Goal: Information Seeking & Learning: Learn about a topic

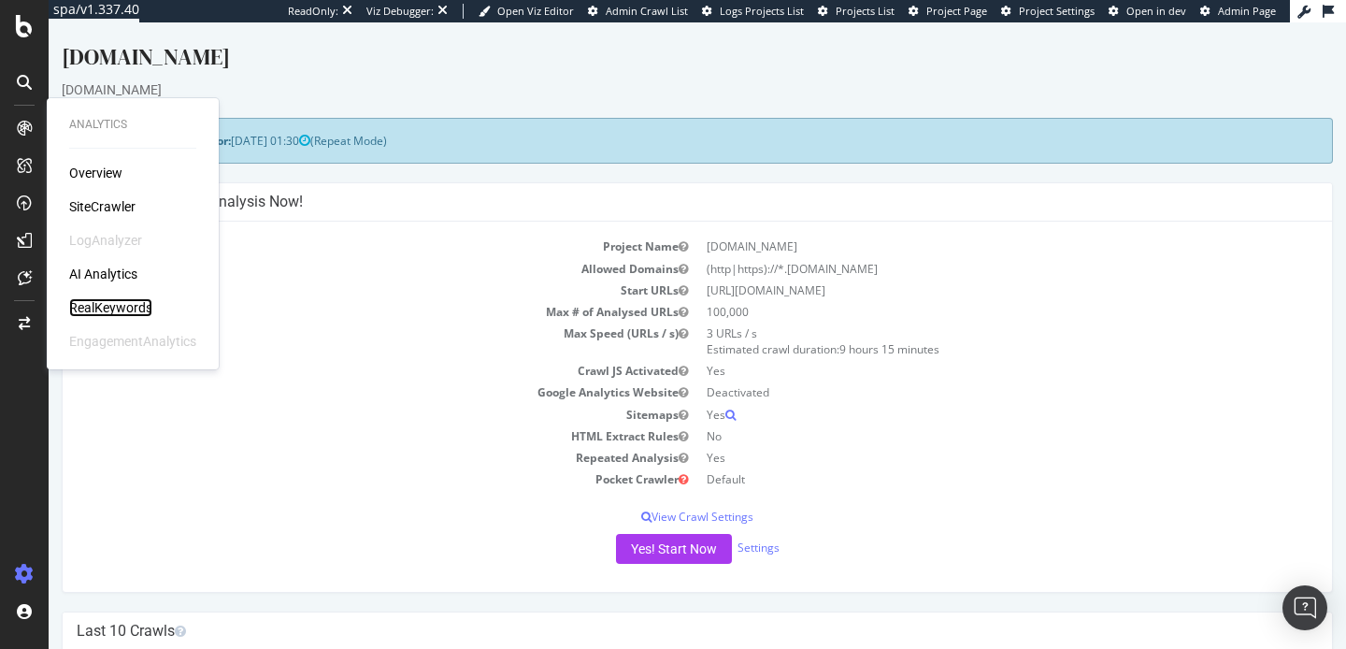
click at [112, 304] on div "RealKeywords" at bounding box center [110, 307] width 83 height 19
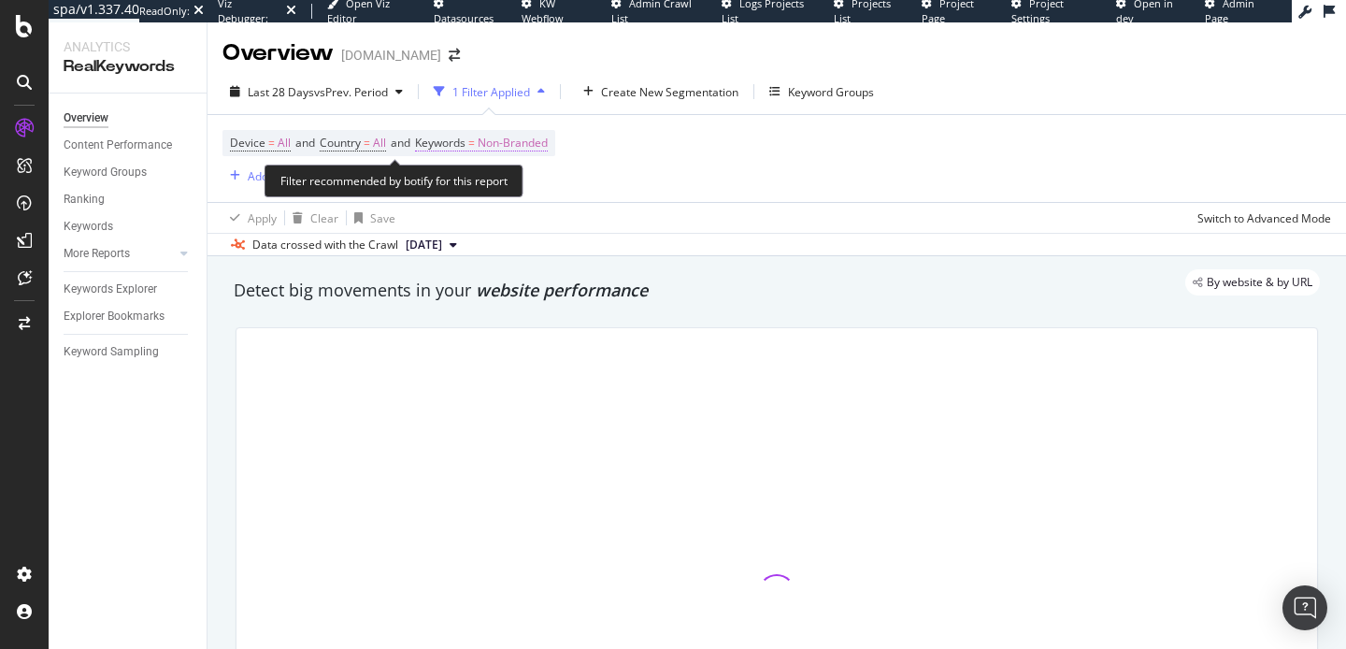
click at [510, 146] on span "Non-Branded" at bounding box center [513, 143] width 70 height 26
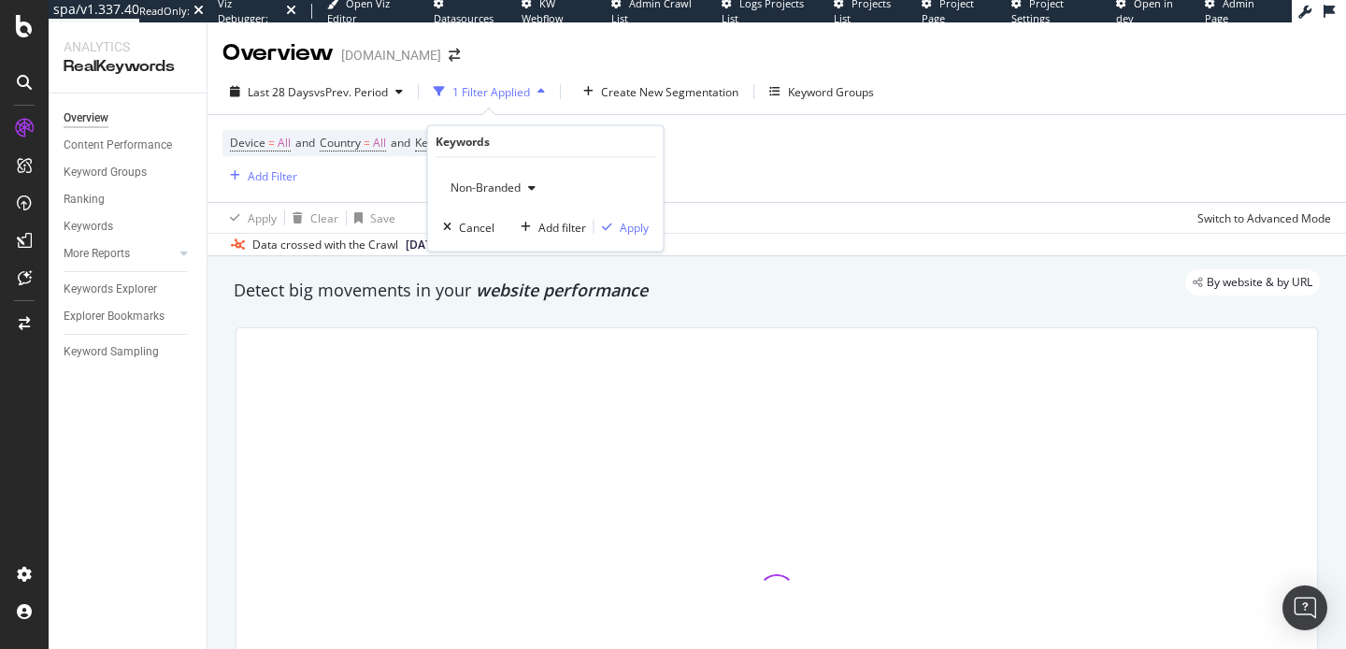
click at [504, 194] on div "Non-Branded" at bounding box center [493, 188] width 100 height 28
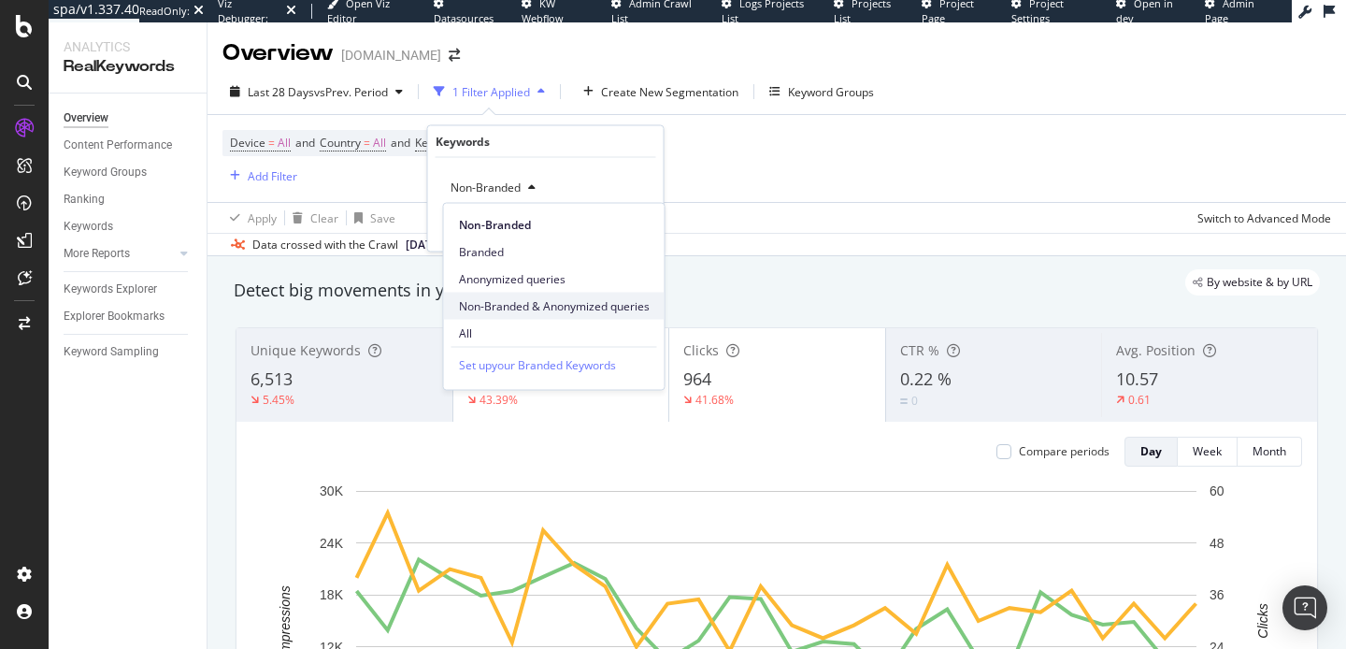
click at [540, 301] on span "Non-Branded & Anonymized queries" at bounding box center [554, 305] width 191 height 17
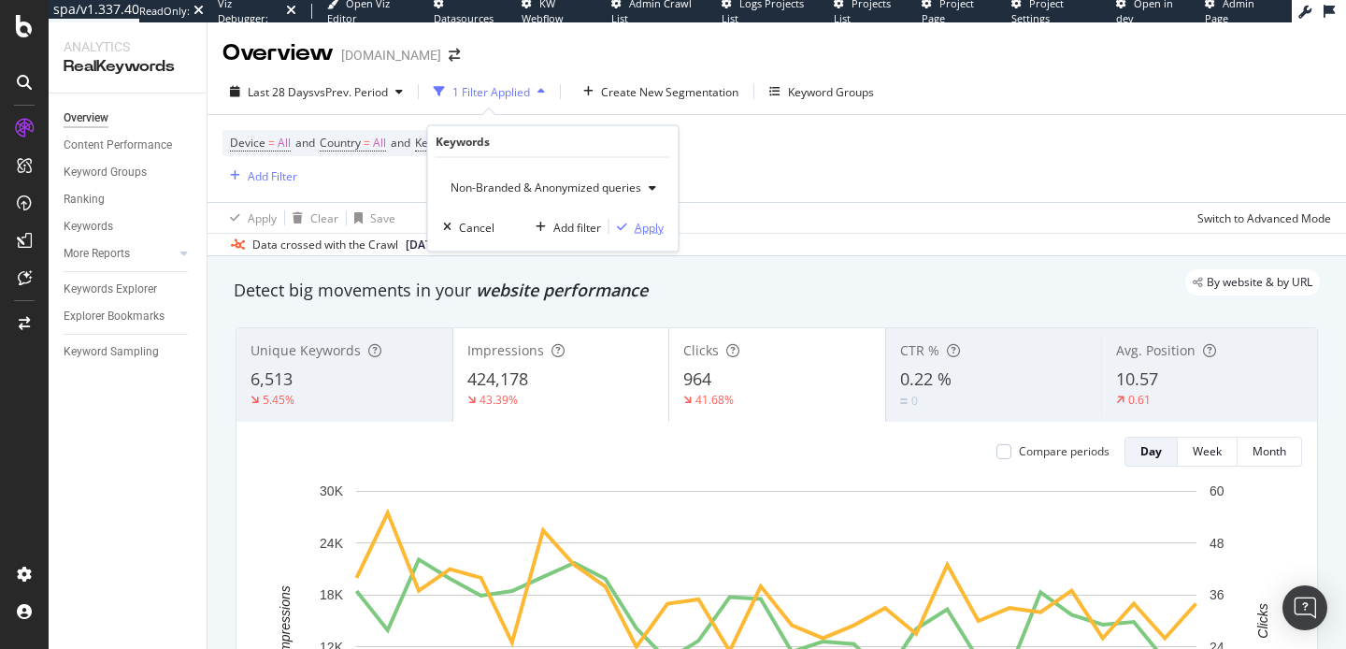
click at [643, 230] on div "Apply" at bounding box center [649, 227] width 29 height 16
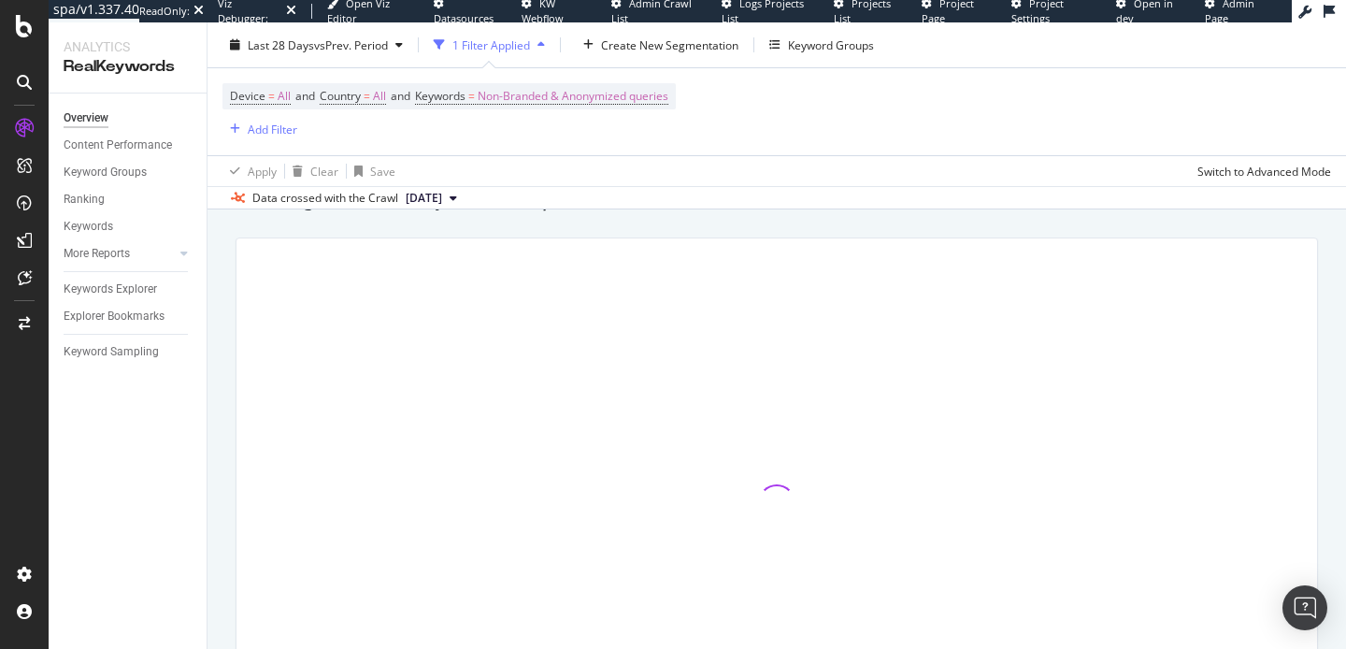
scroll to position [96, 0]
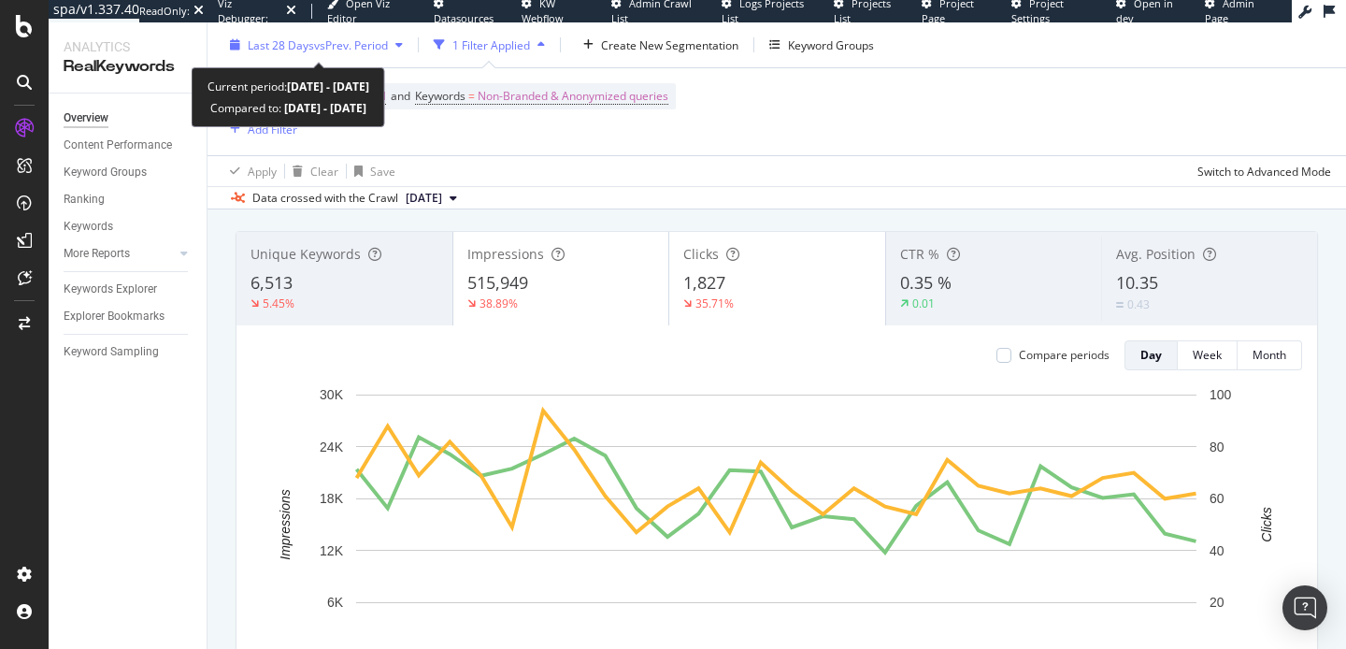
click at [291, 50] on span "Last 28 Days" at bounding box center [281, 44] width 66 height 16
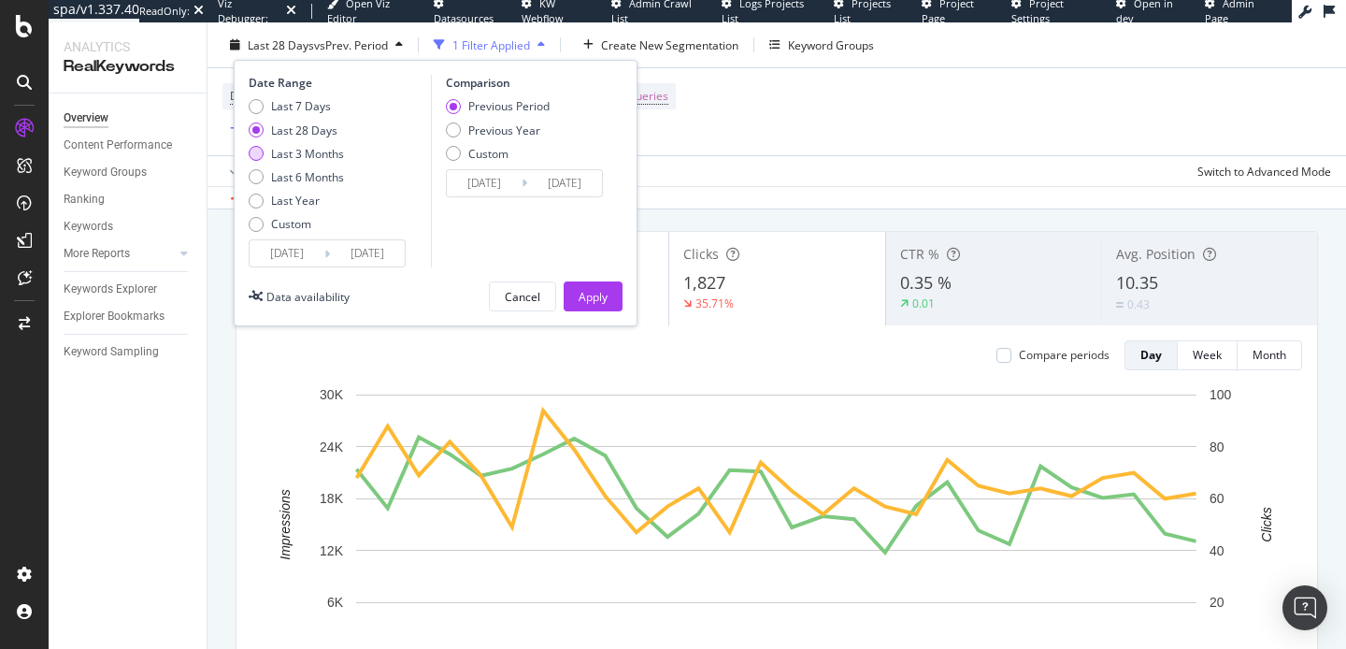
click at [306, 158] on div "Last 3 Months" at bounding box center [307, 153] width 73 height 16
type input "2025/06/22"
type input "2025/03/22"
type input "2025/06/21"
click at [580, 293] on div "Apply" at bounding box center [592, 296] width 29 height 16
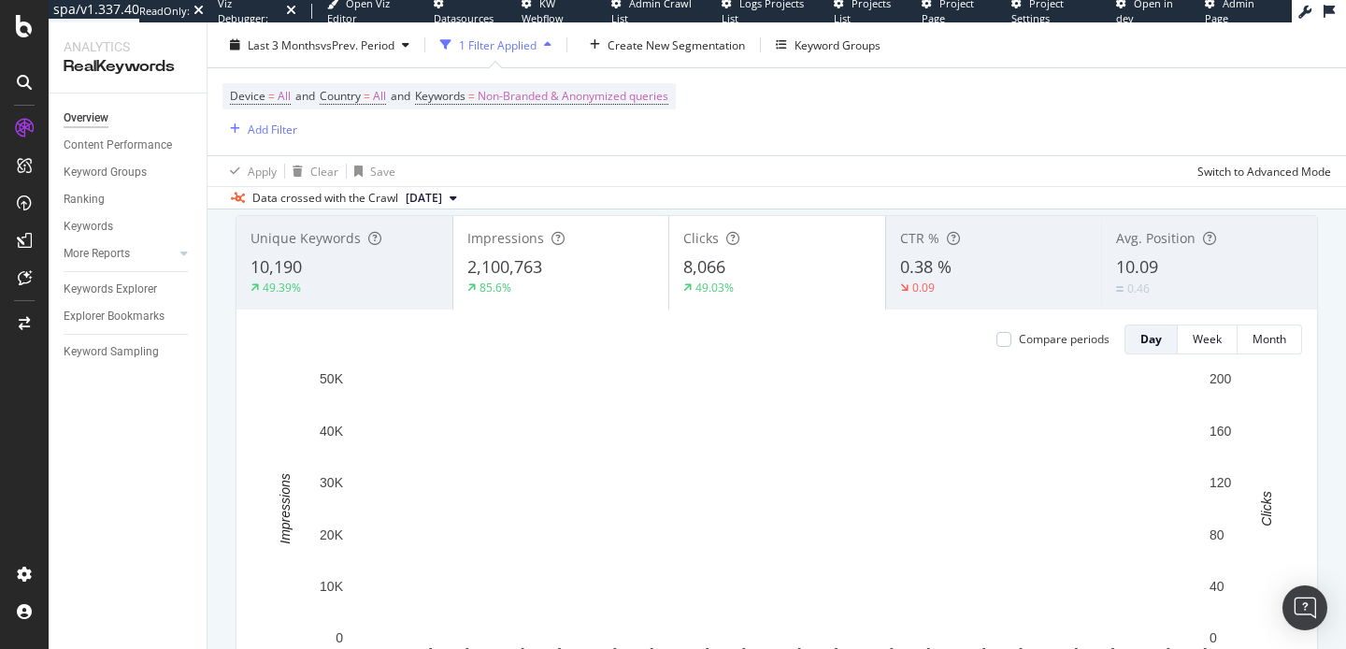
scroll to position [114, 0]
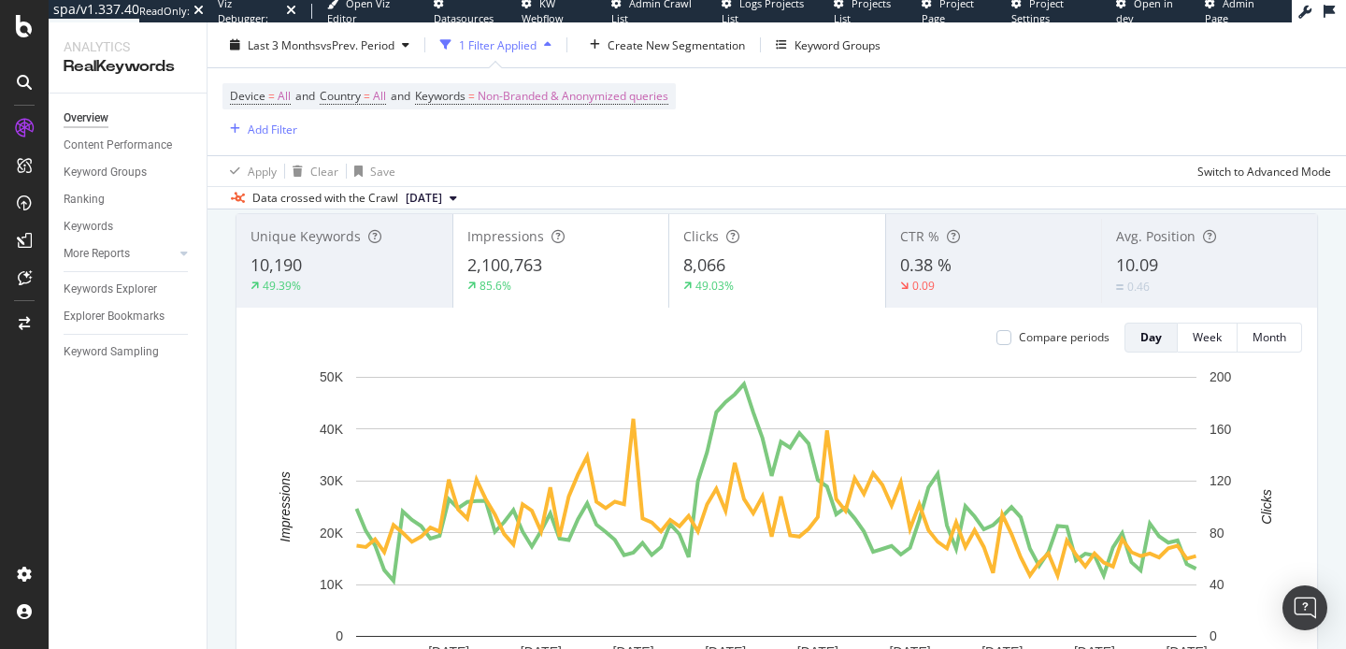
click at [749, 274] on div "8,066" at bounding box center [777, 265] width 188 height 24
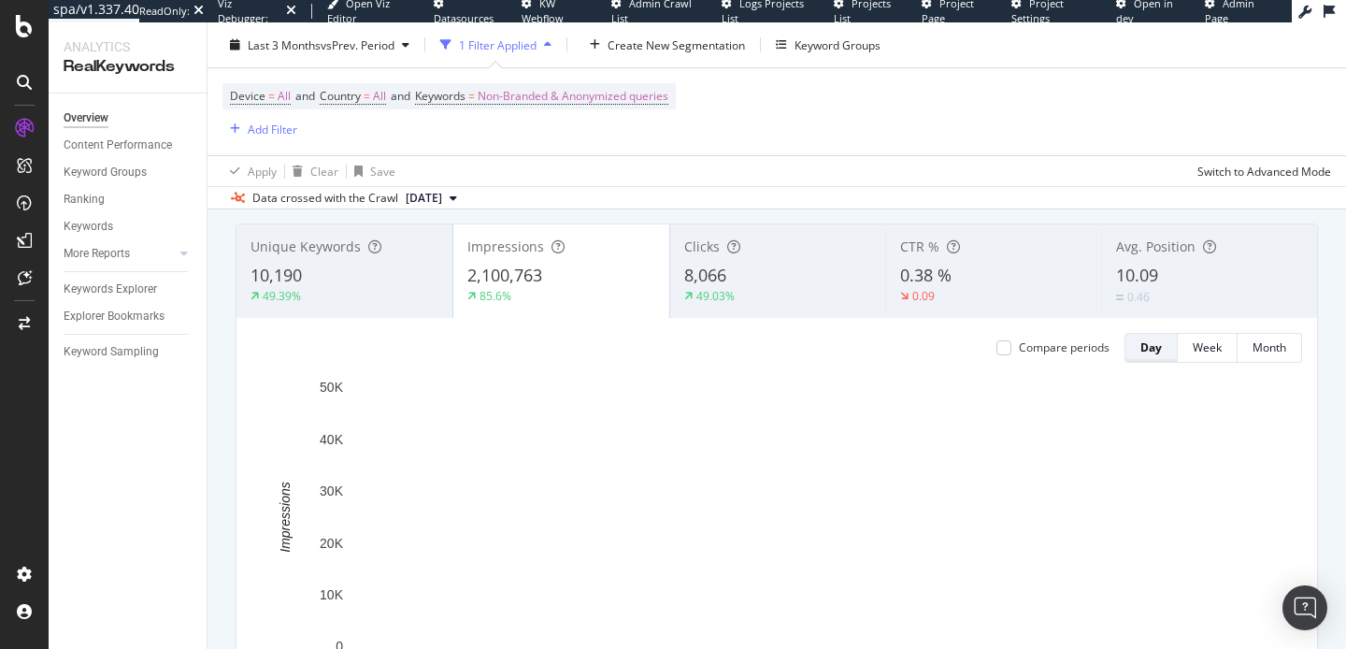
scroll to position [48, 0]
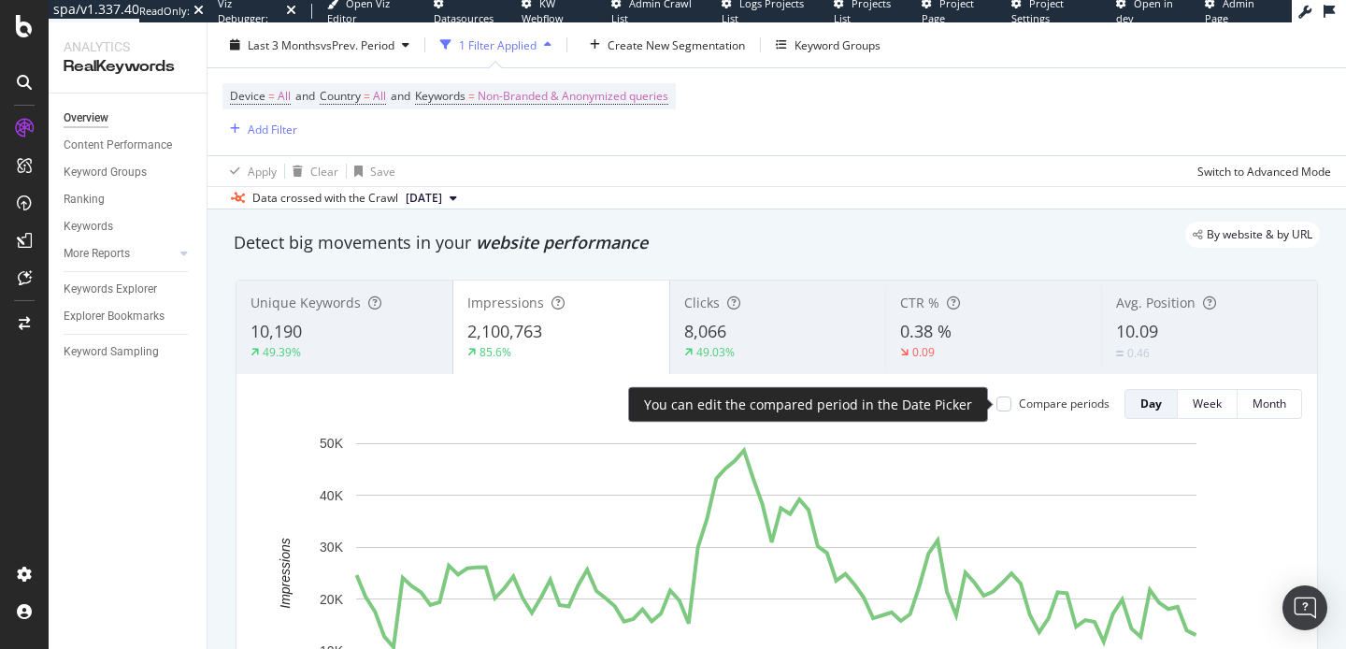
click at [1066, 403] on div "Compare periods" at bounding box center [1064, 403] width 91 height 16
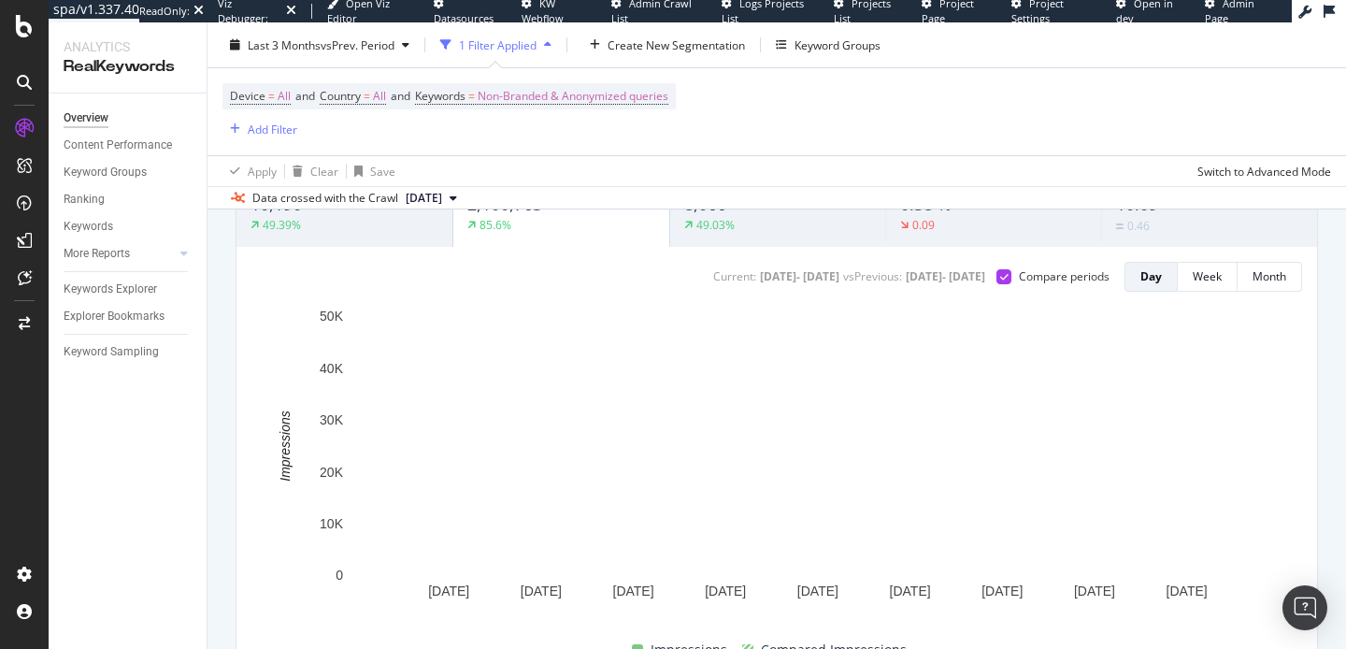
scroll to position [137, 0]
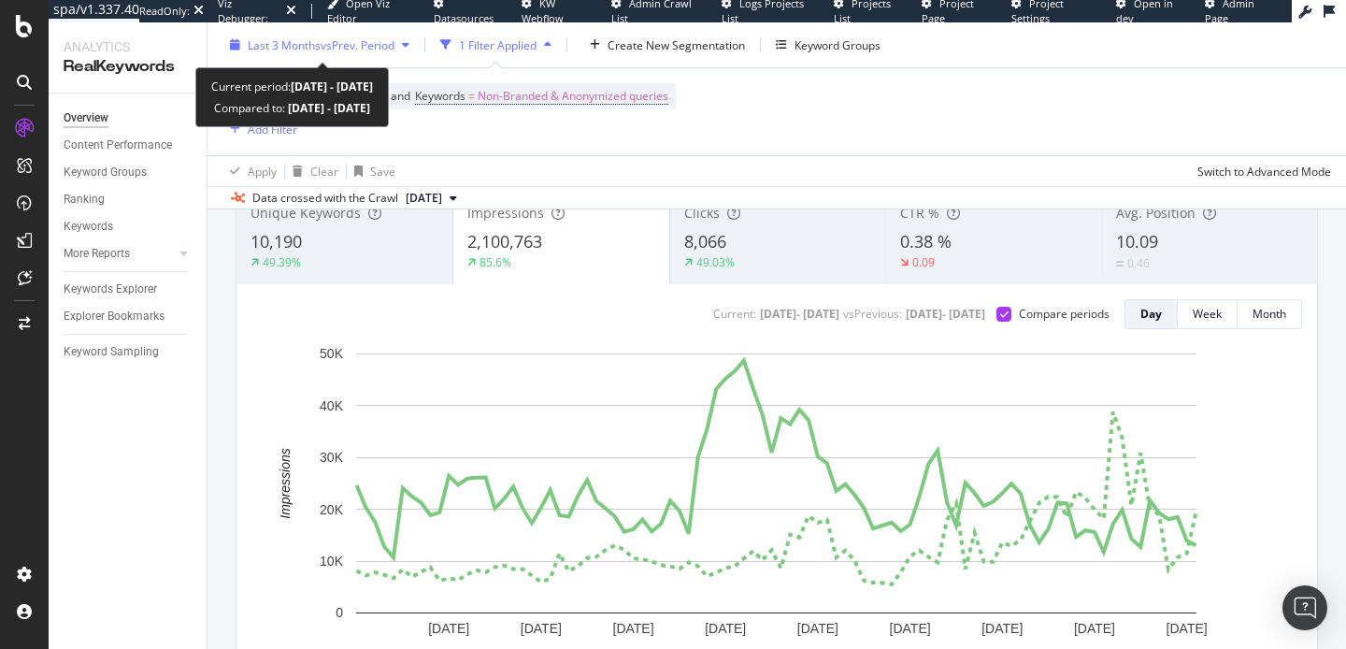
click at [351, 40] on span "vs Prev. Period" at bounding box center [358, 44] width 74 height 16
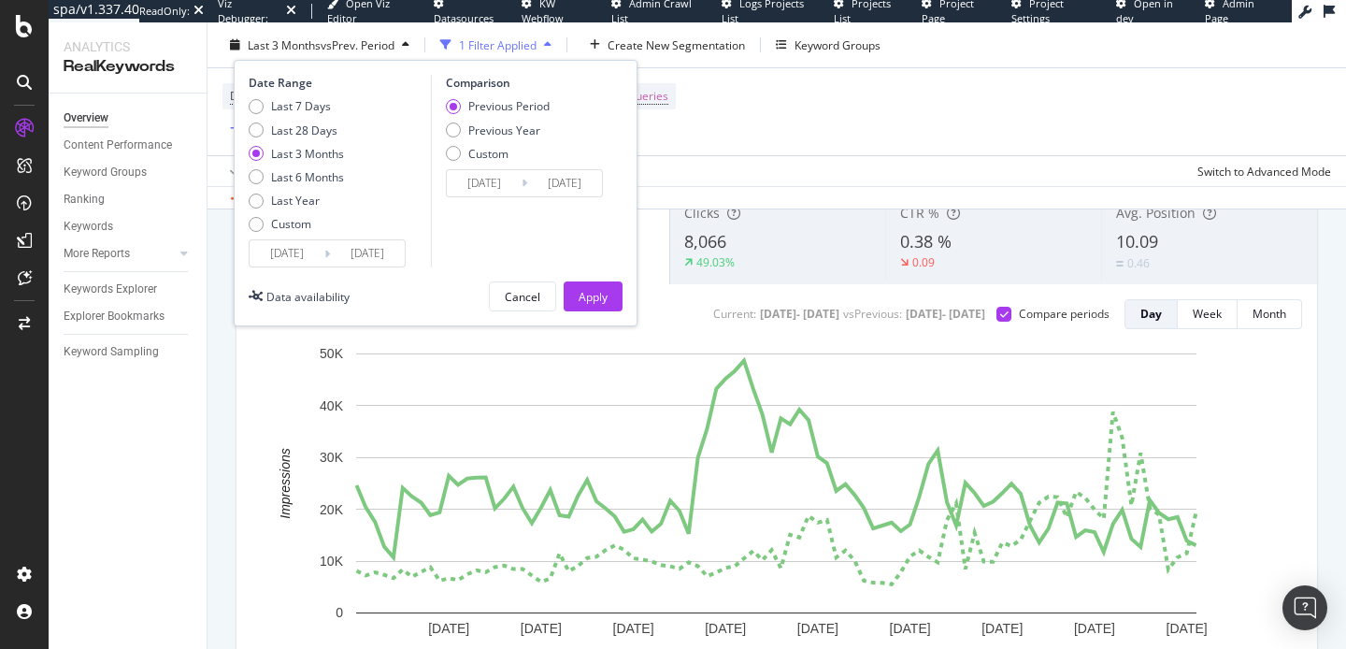
click at [313, 252] on input "2025/06/22" at bounding box center [287, 253] width 75 height 26
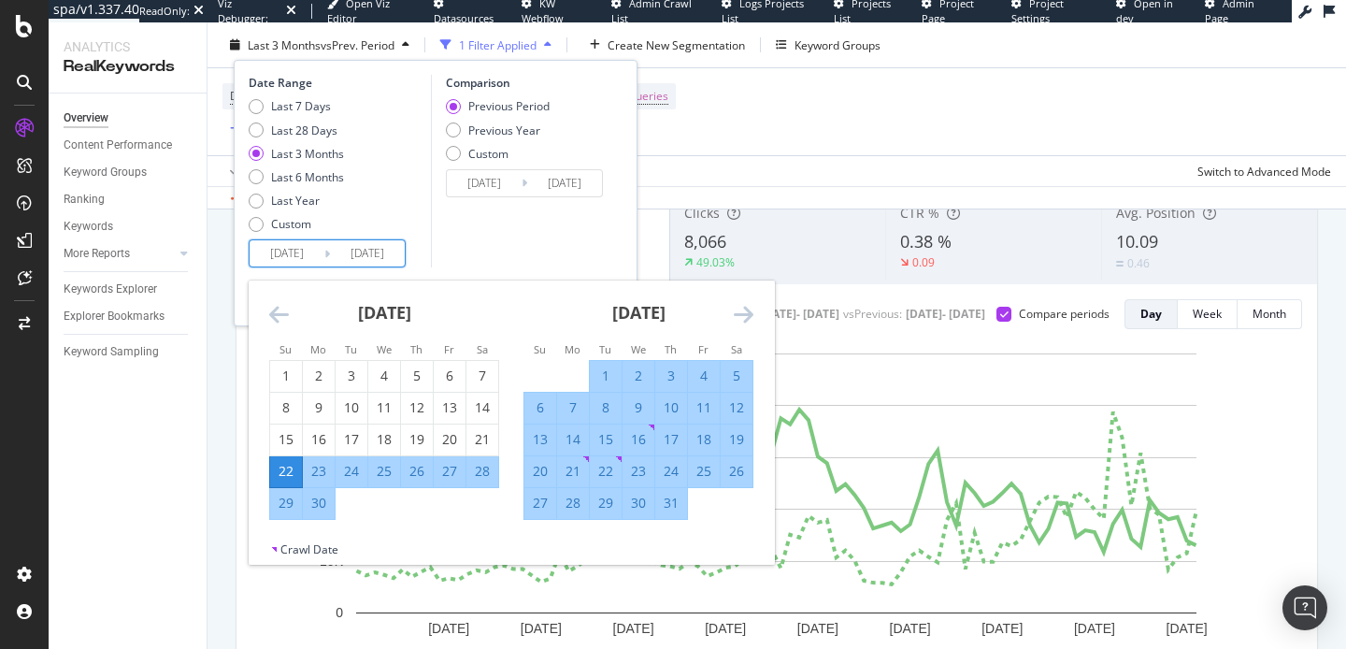
click at [741, 321] on icon "Move forward to switch to the next month." at bounding box center [744, 314] width 20 height 22
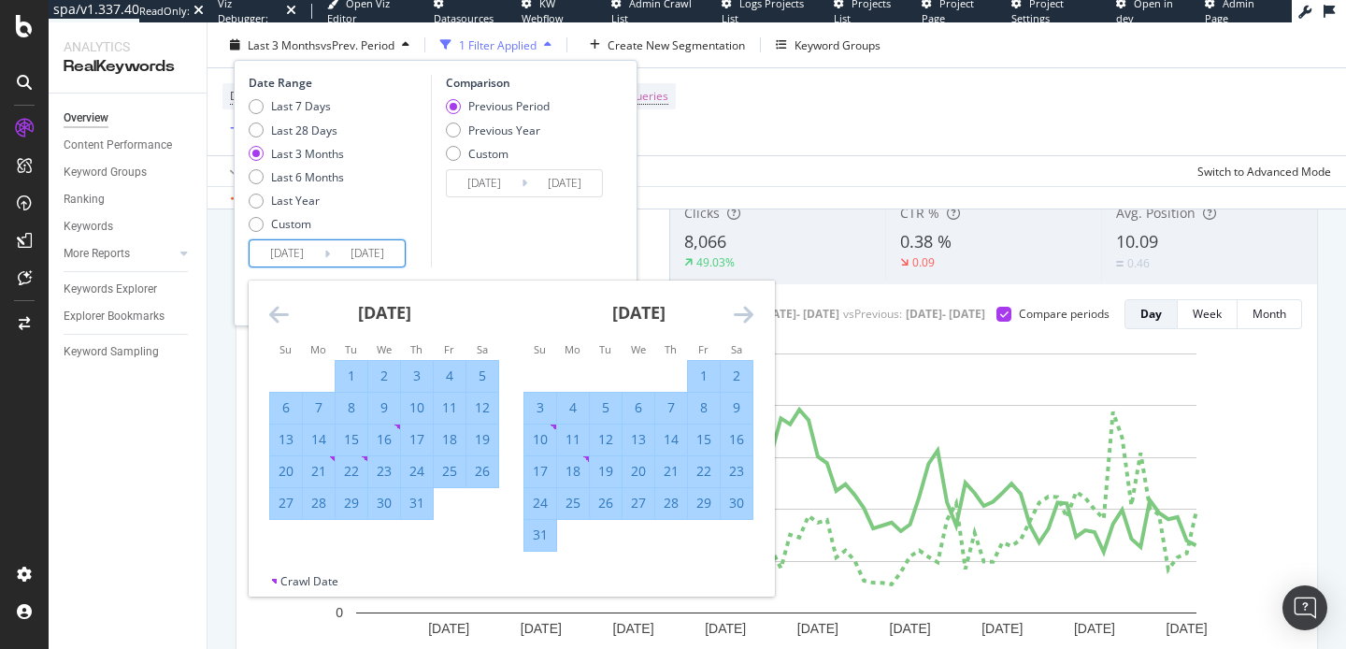
click at [698, 381] on div "1" at bounding box center [704, 375] width 32 height 19
type input "2025/08/01"
type input "2025/06/10"
type input "2025/07/31"
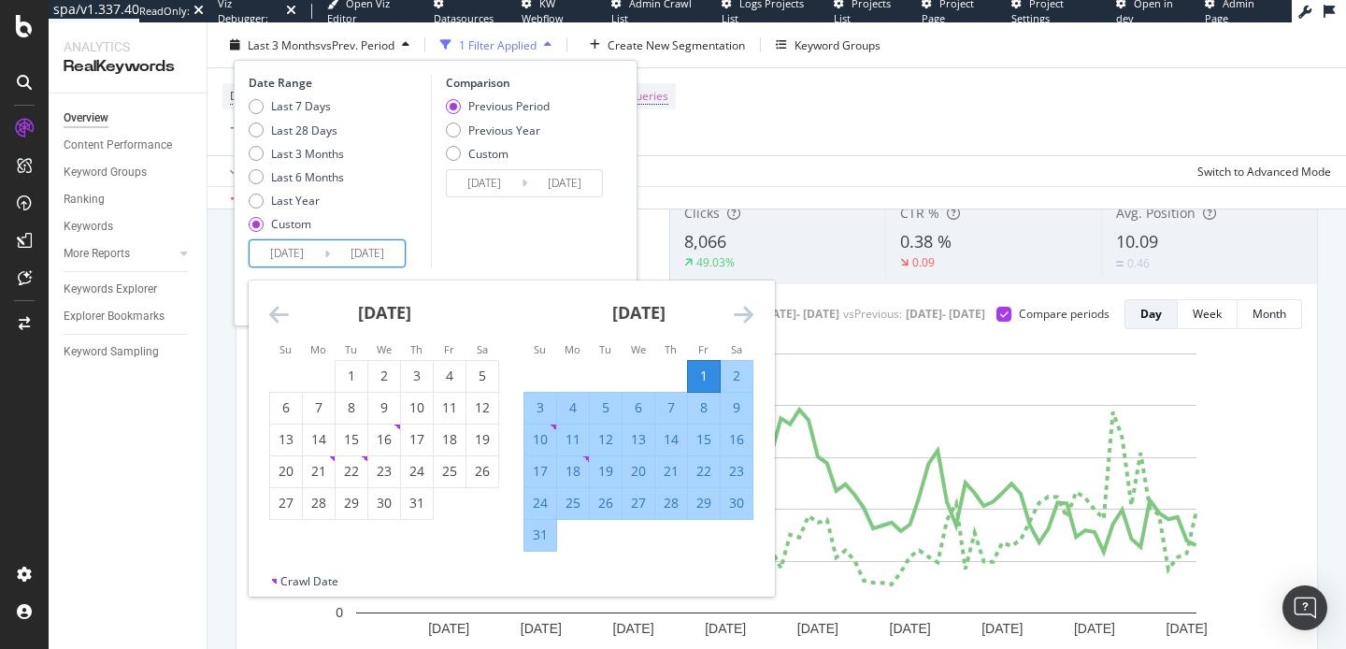
click at [539, 438] on div "10" at bounding box center [540, 439] width 32 height 19
type input "2025/08/10"
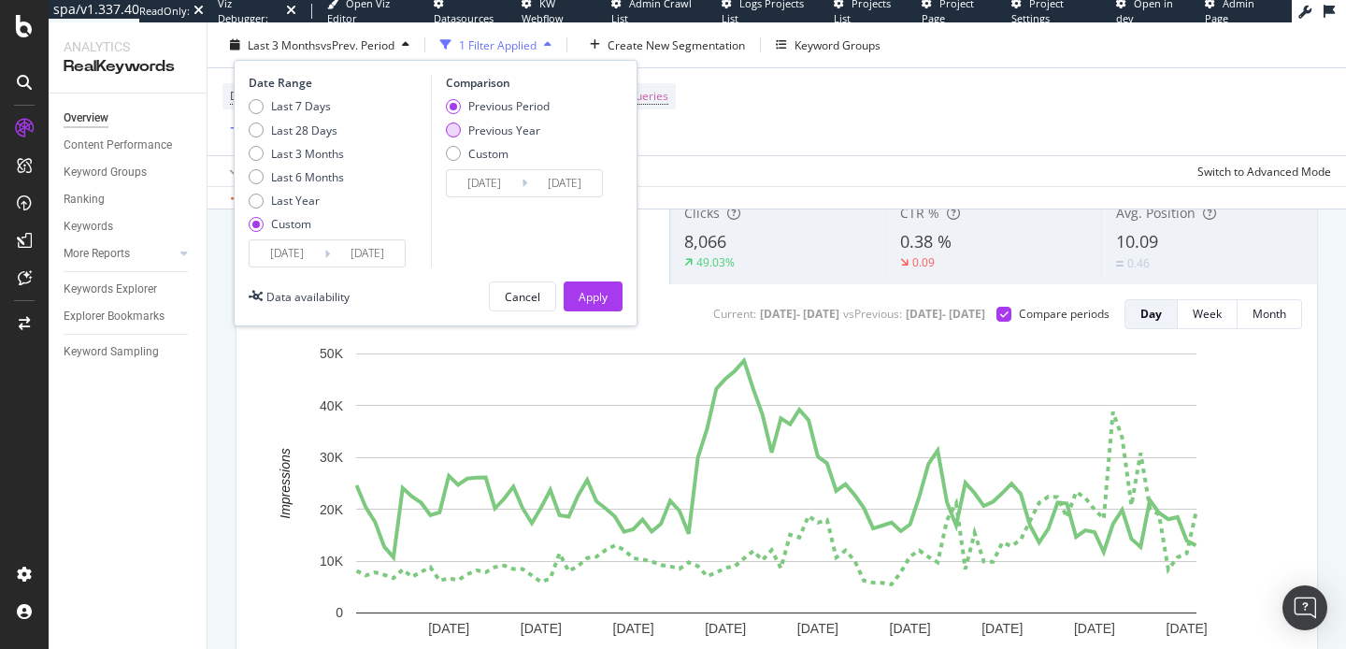
click at [460, 136] on div "Previous Year" at bounding box center [498, 129] width 104 height 16
type input "2024/08/02"
type input "2024/08/11"
click at [591, 291] on div "Apply" at bounding box center [592, 296] width 29 height 16
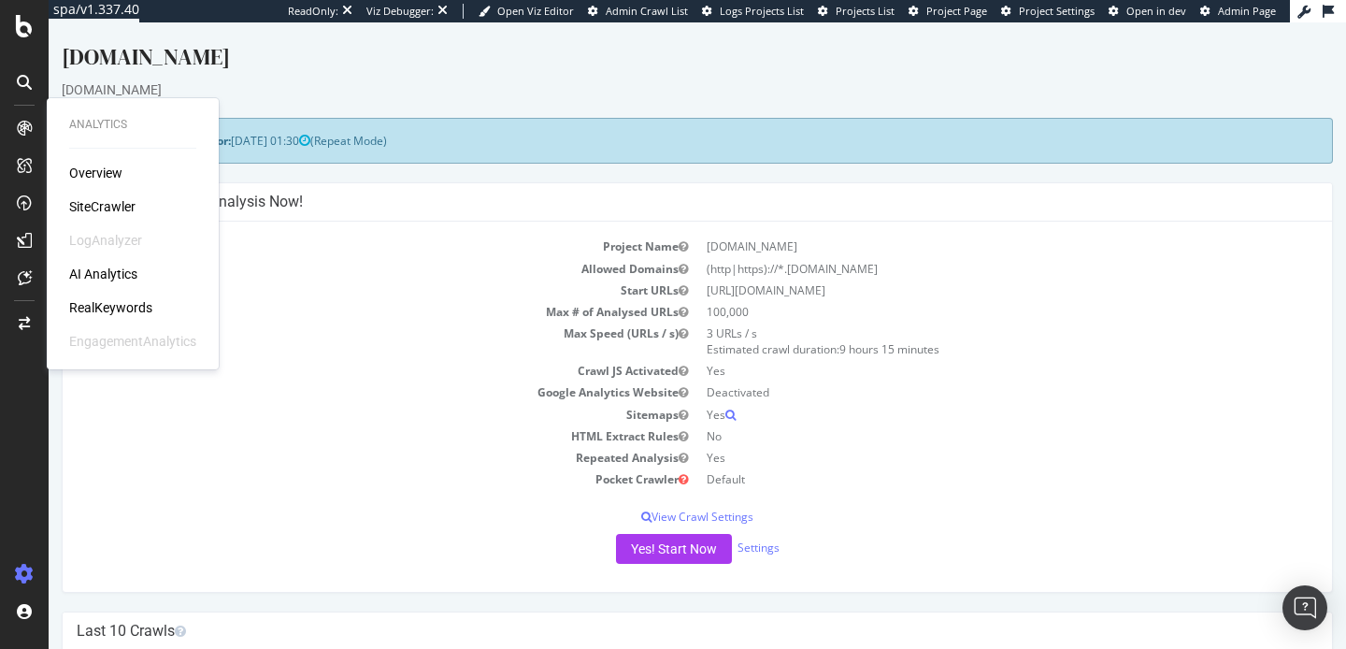
click at [97, 292] on div "Overview SiteCrawler LogAnalyzer AI Analytics RealKeywords EngagementAnalytics" at bounding box center [132, 257] width 127 height 187
click at [89, 311] on div "RealKeywords" at bounding box center [110, 307] width 83 height 19
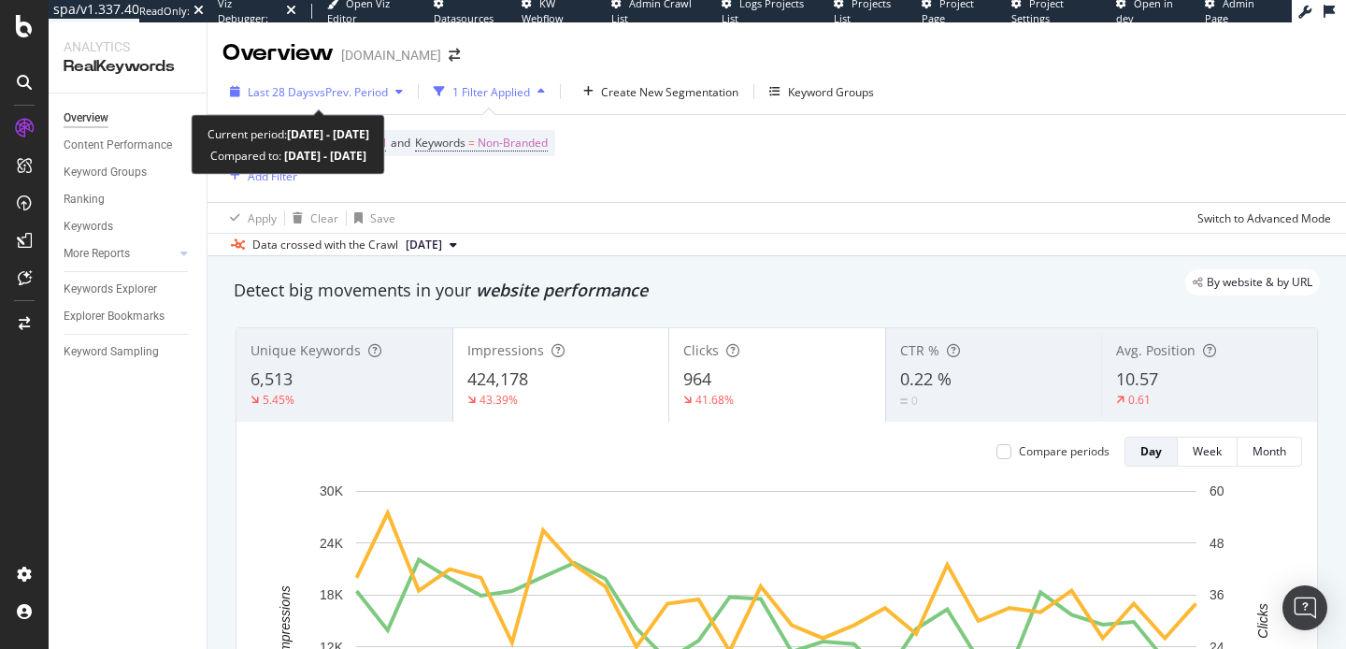
click at [362, 93] on span "vs Prev. Period" at bounding box center [351, 92] width 74 height 16
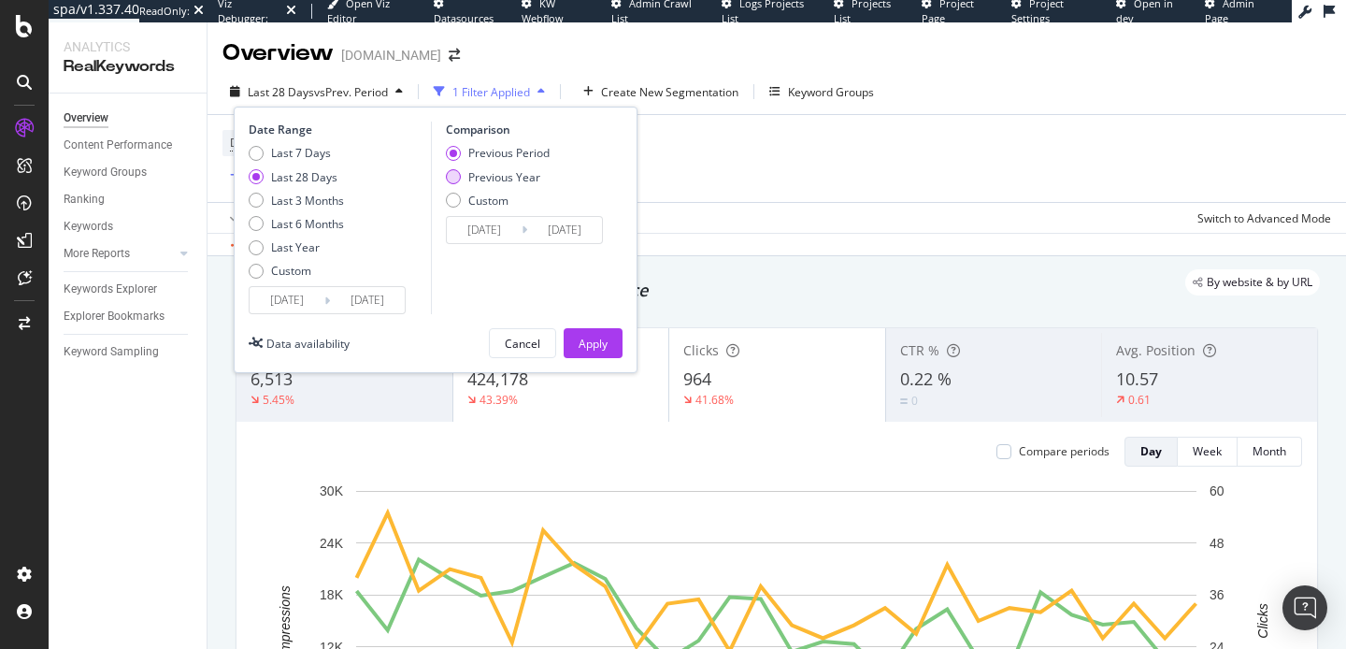
click at [502, 181] on div "Previous Year" at bounding box center [504, 177] width 72 height 16
type input "2024/08/26"
type input "2024/09/22"
click at [587, 341] on div "Apply" at bounding box center [592, 343] width 29 height 16
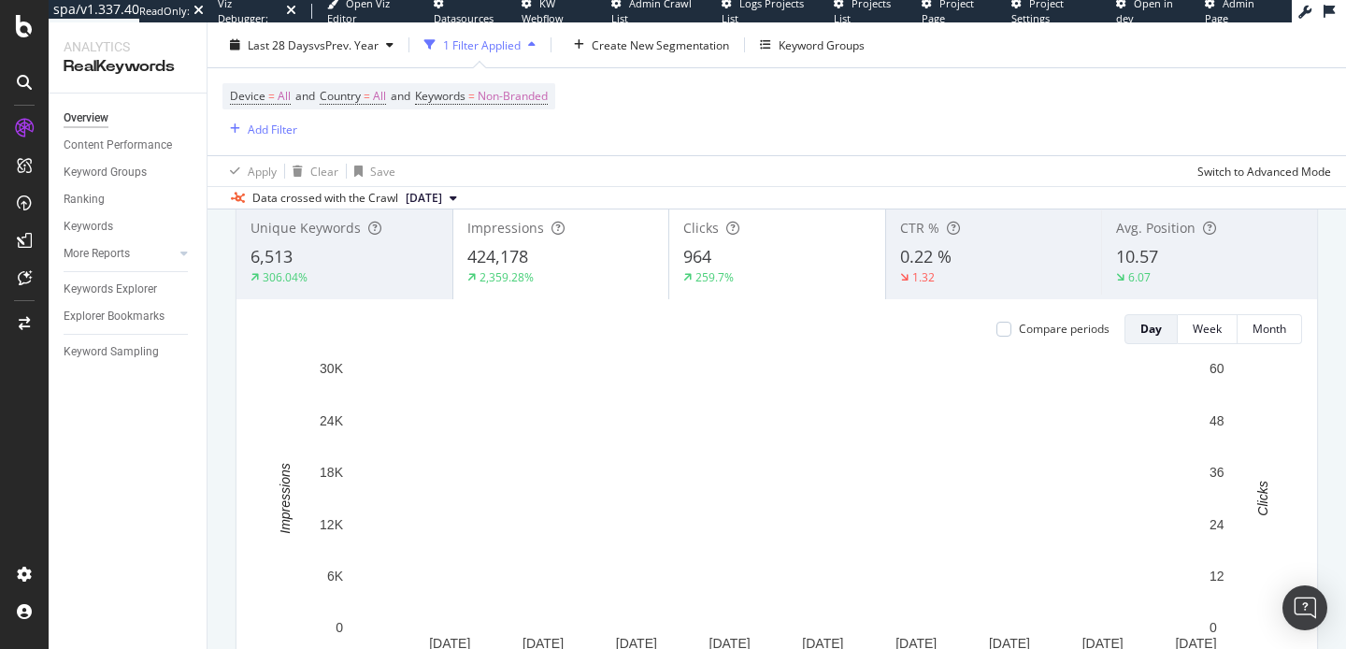
scroll to position [92, 0]
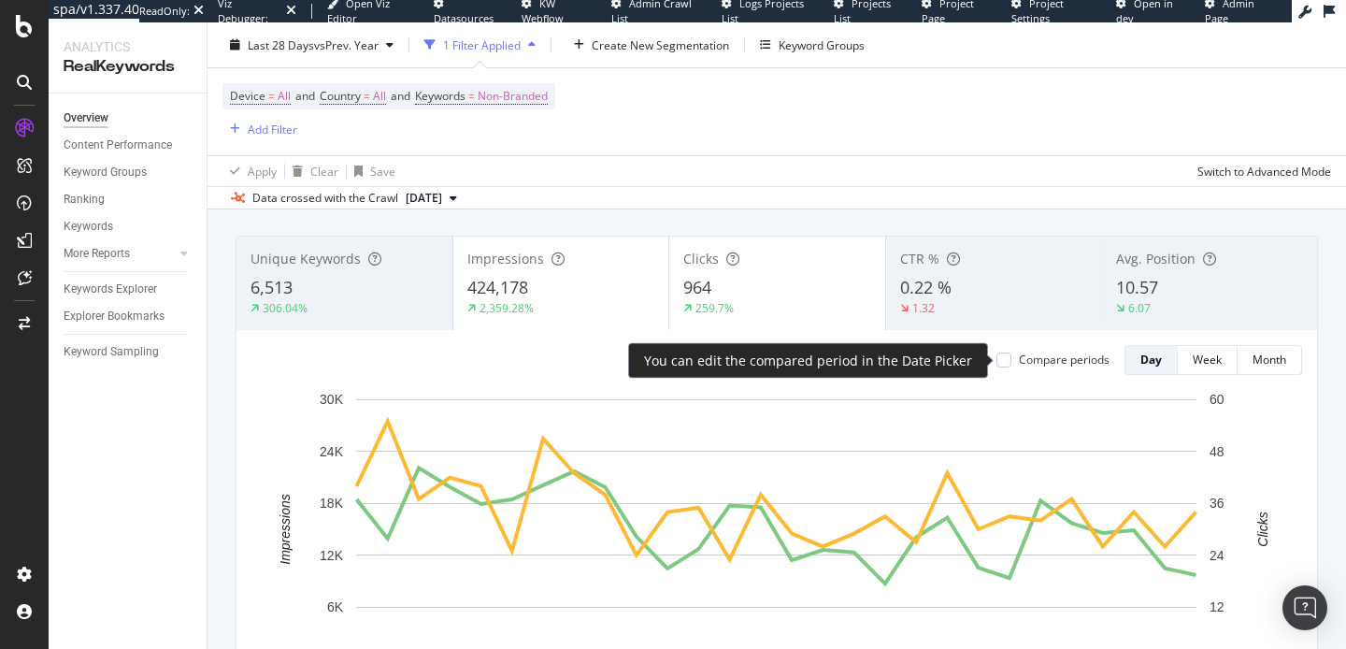
click at [1061, 364] on div "Compare periods" at bounding box center [1064, 359] width 91 height 16
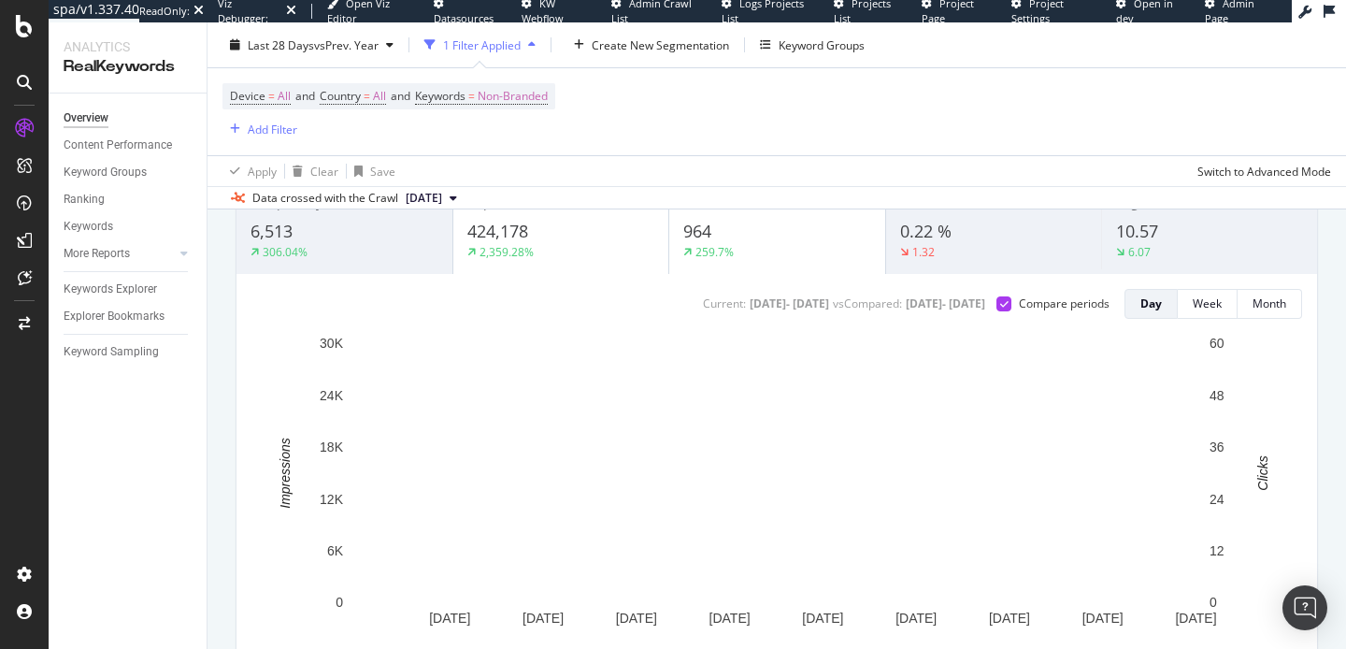
scroll to position [85, 0]
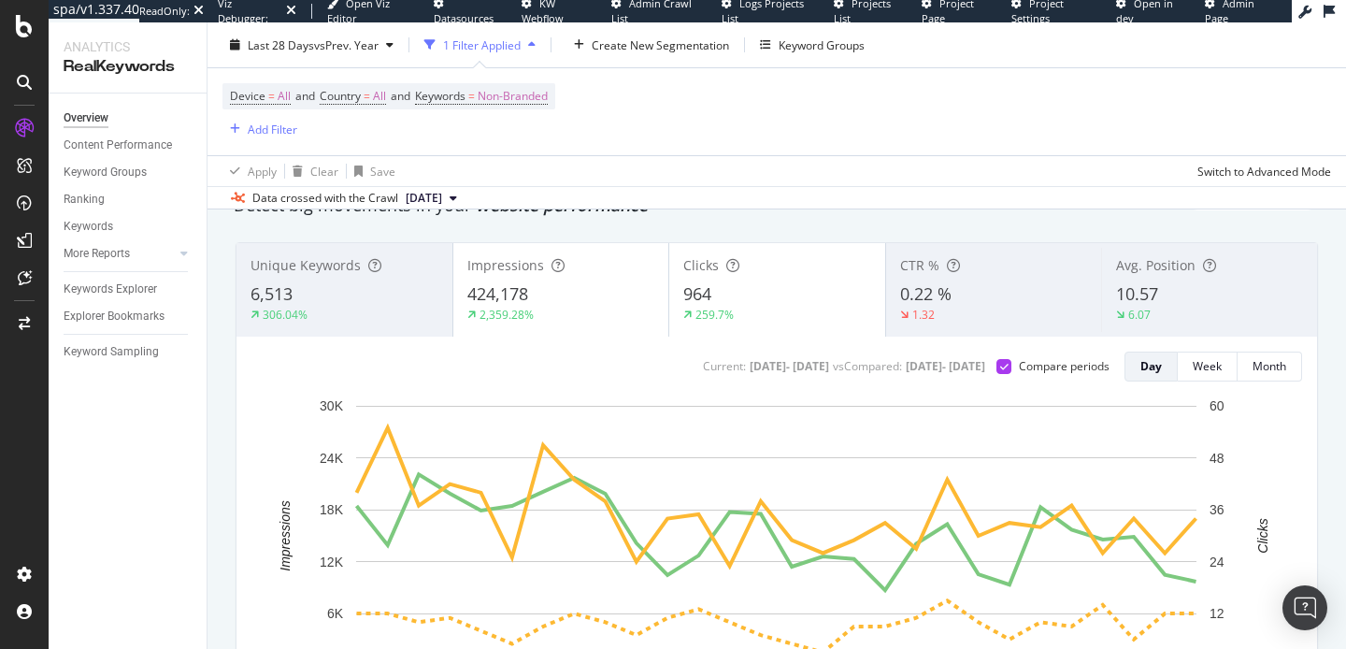
click at [722, 282] on div "964" at bounding box center [777, 294] width 188 height 24
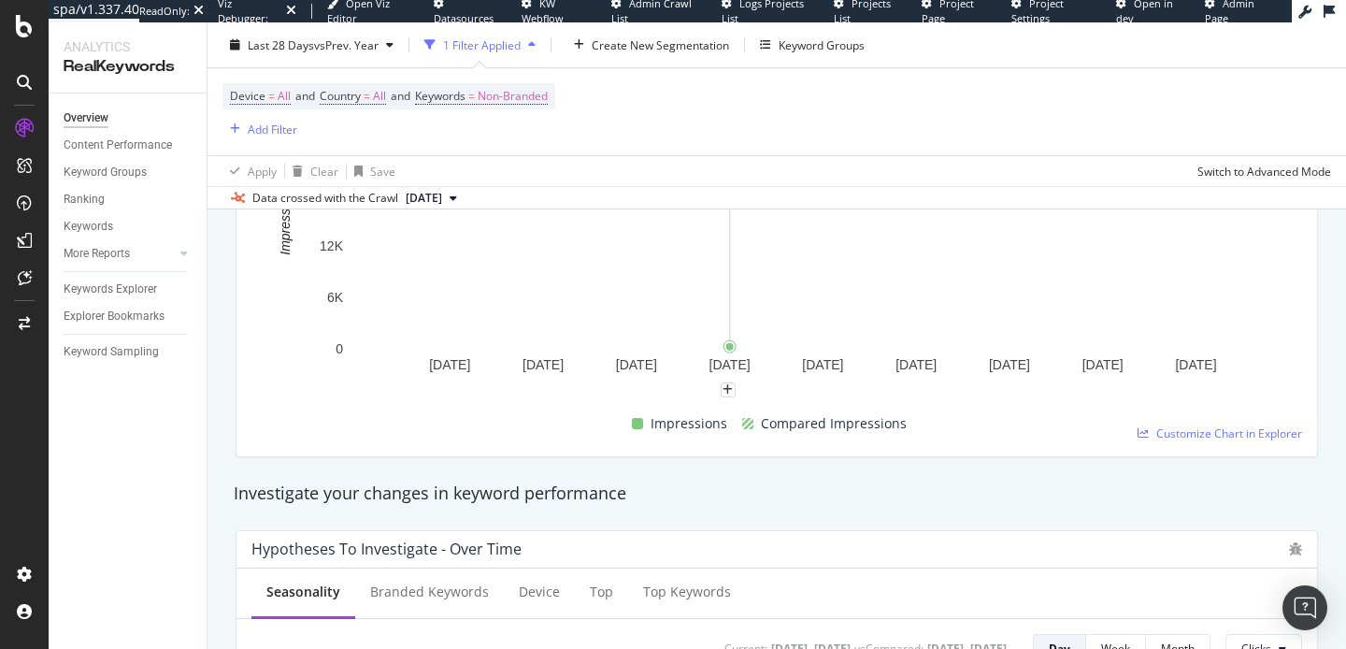
scroll to position [428, 0]
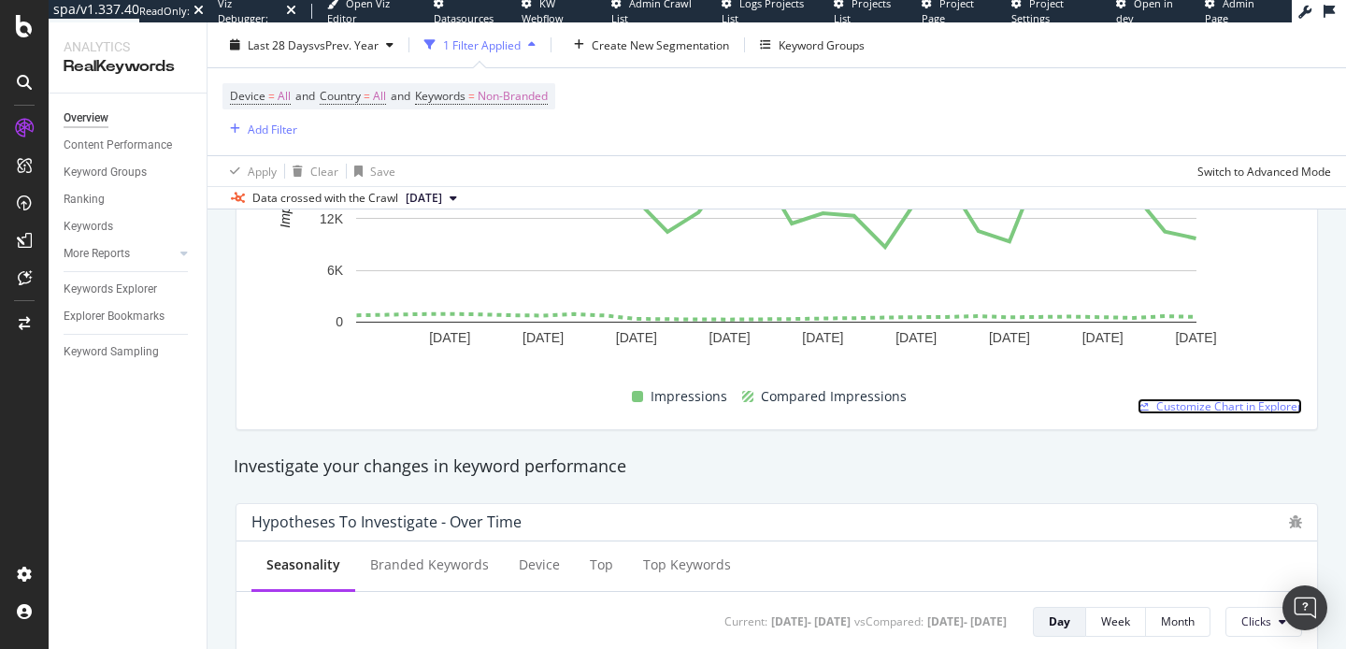
click at [1151, 402] on link "Customize Chart in Explorer" at bounding box center [1219, 406] width 164 height 16
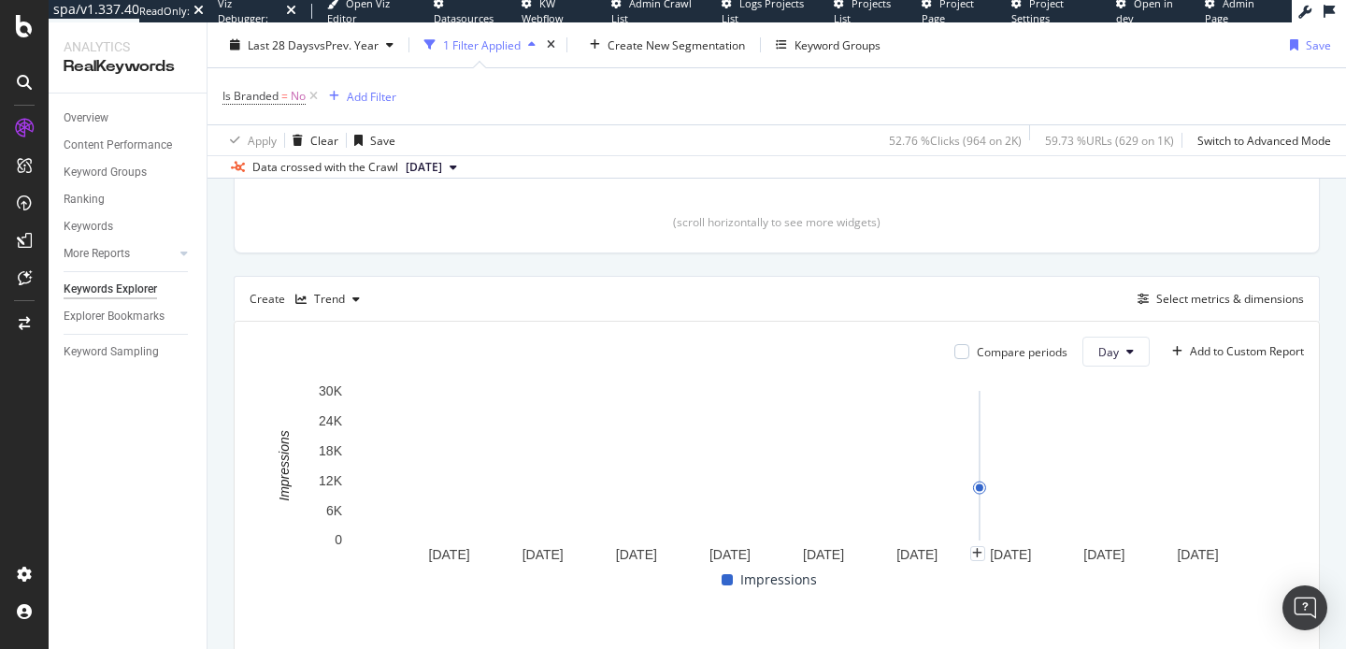
scroll to position [416, 0]
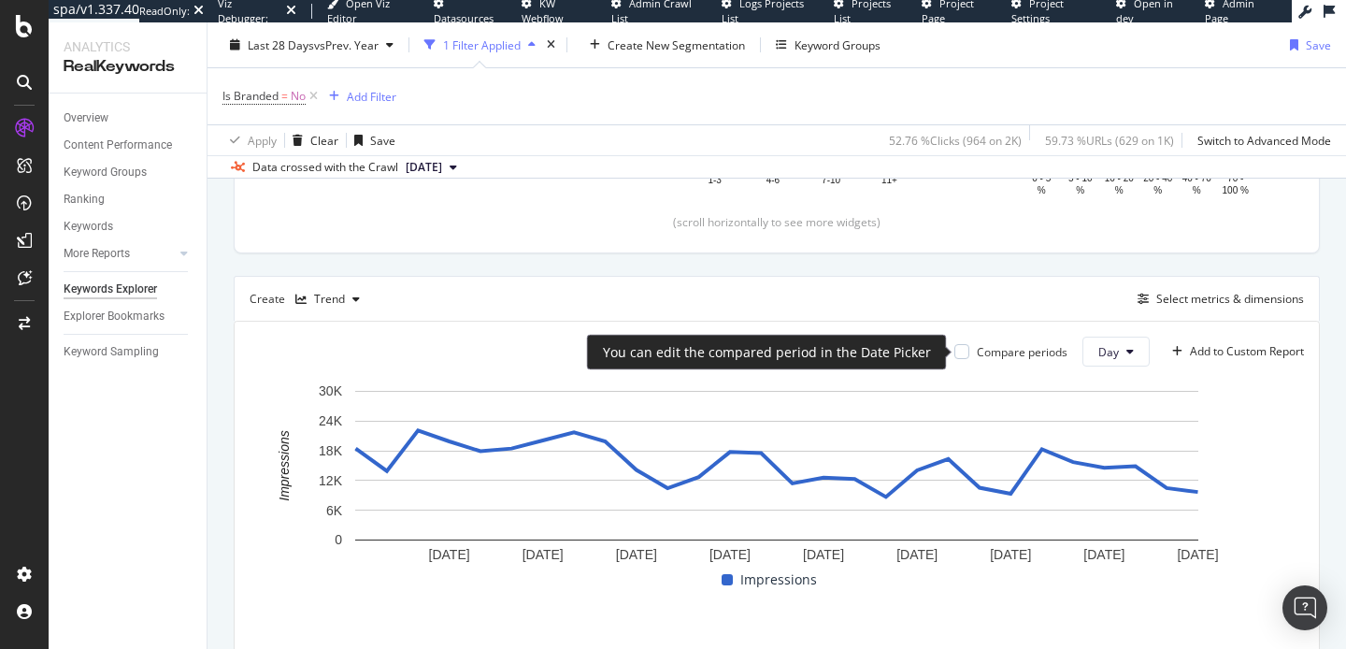
click at [972, 357] on div "Compare periods" at bounding box center [1010, 352] width 113 height 16
click at [965, 352] on div at bounding box center [961, 351] width 15 height 15
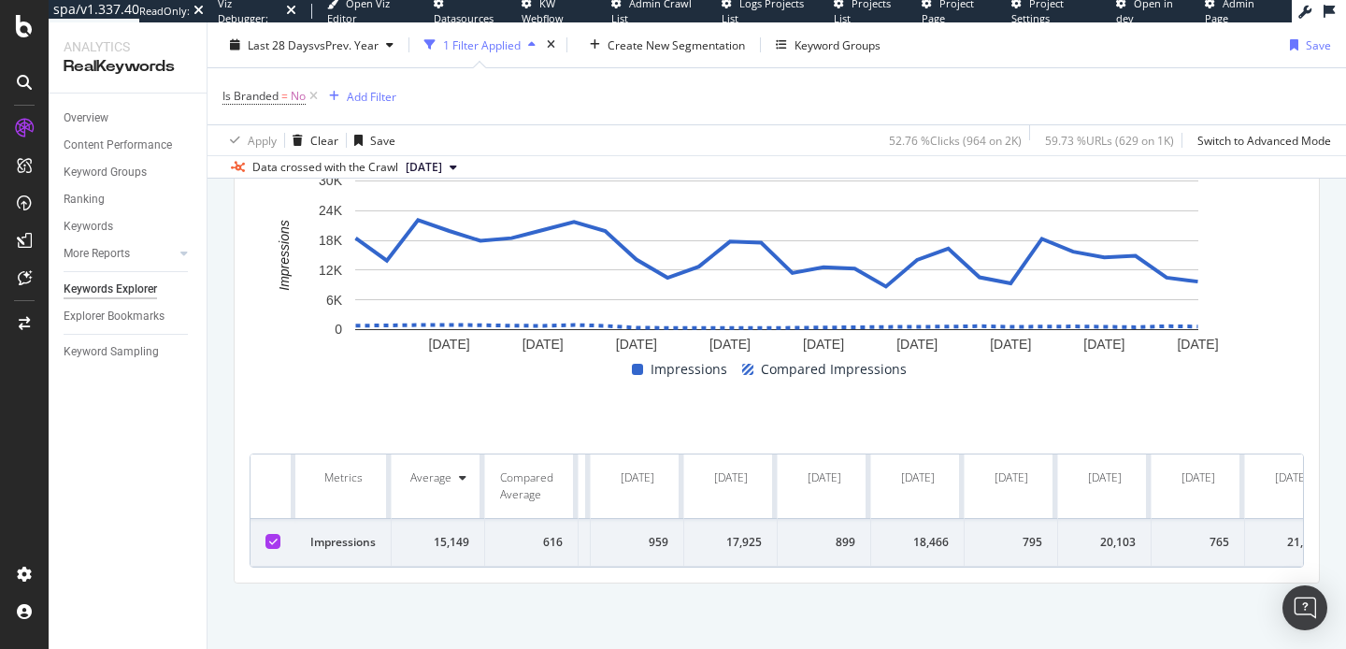
scroll to position [0, 690]
